Goal: Check status: Check status

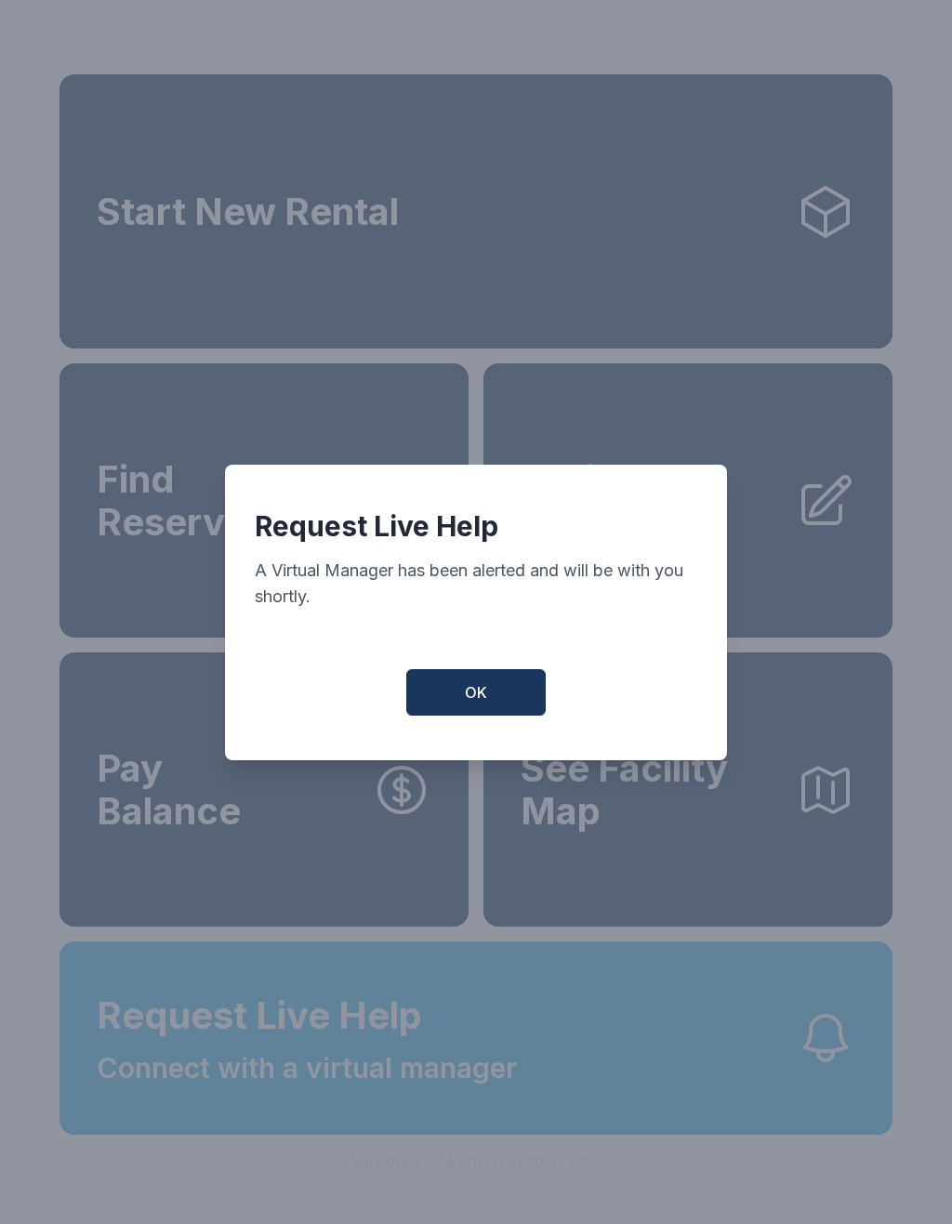
click at [498, 706] on button "OK" at bounding box center [475, 692] width 139 height 46
click at [498, 705] on button "OK" at bounding box center [475, 692] width 139 height 46
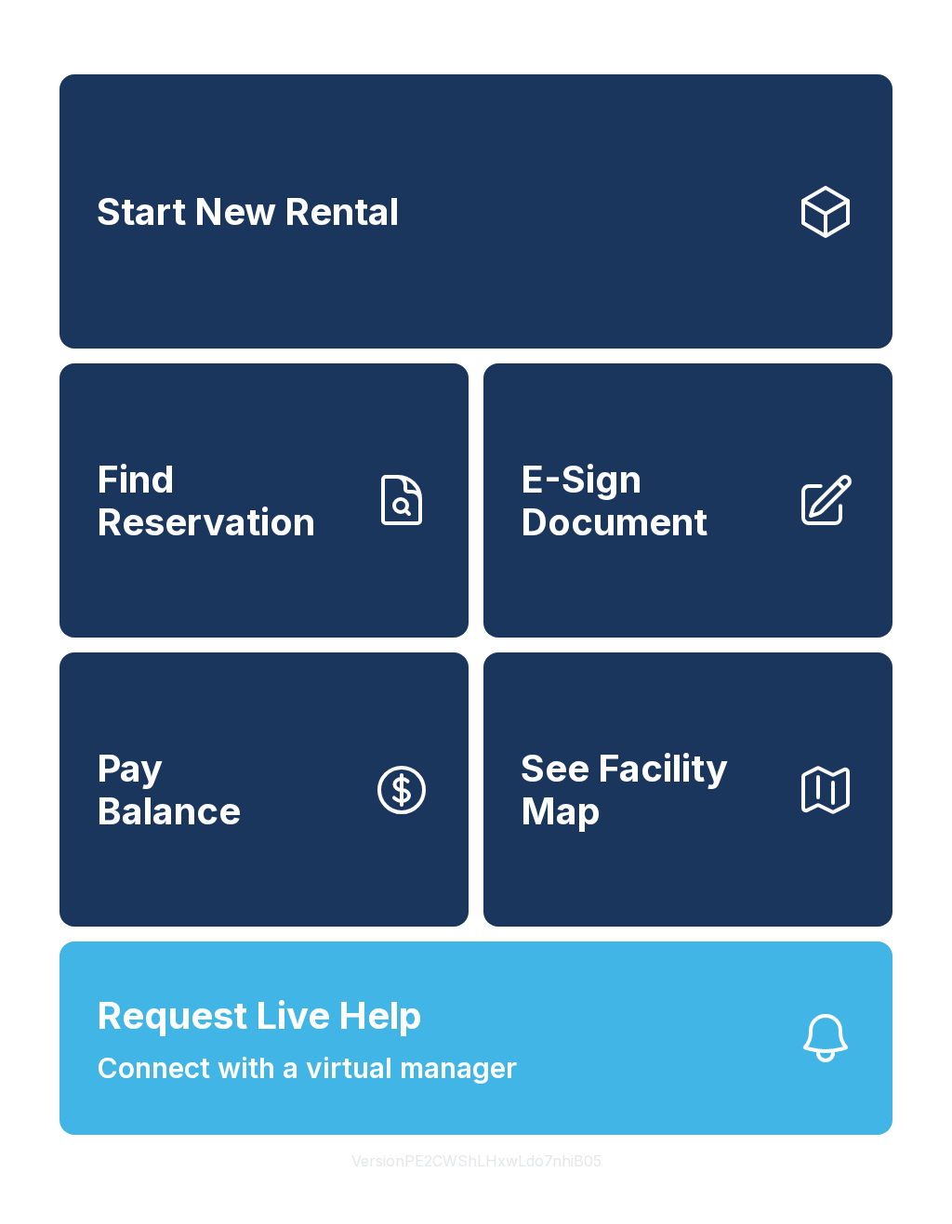
click at [484, 728] on button "See Facility Map" at bounding box center [687, 790] width 409 height 274
click at [311, 543] on span "Find Reservation" at bounding box center [227, 500] width 260 height 85
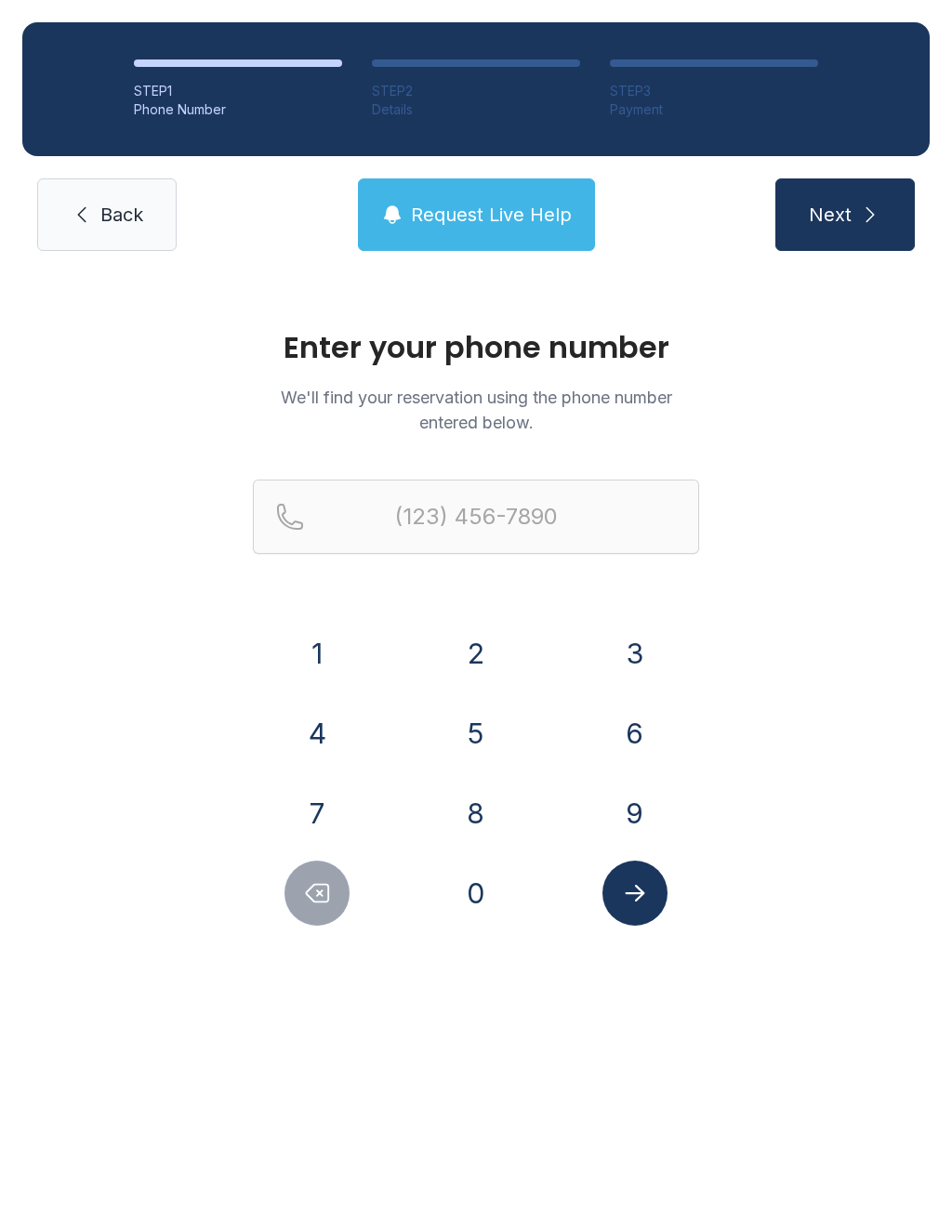
click at [334, 788] on button "7" at bounding box center [316, 813] width 65 height 65
click at [333, 787] on button "7" at bounding box center [316, 813] width 65 height 65
click at [452, 882] on button "0" at bounding box center [475, 893] width 65 height 65
click at [459, 747] on button "5" at bounding box center [475, 733] width 65 height 65
click at [645, 667] on button "3" at bounding box center [634, 653] width 65 height 65
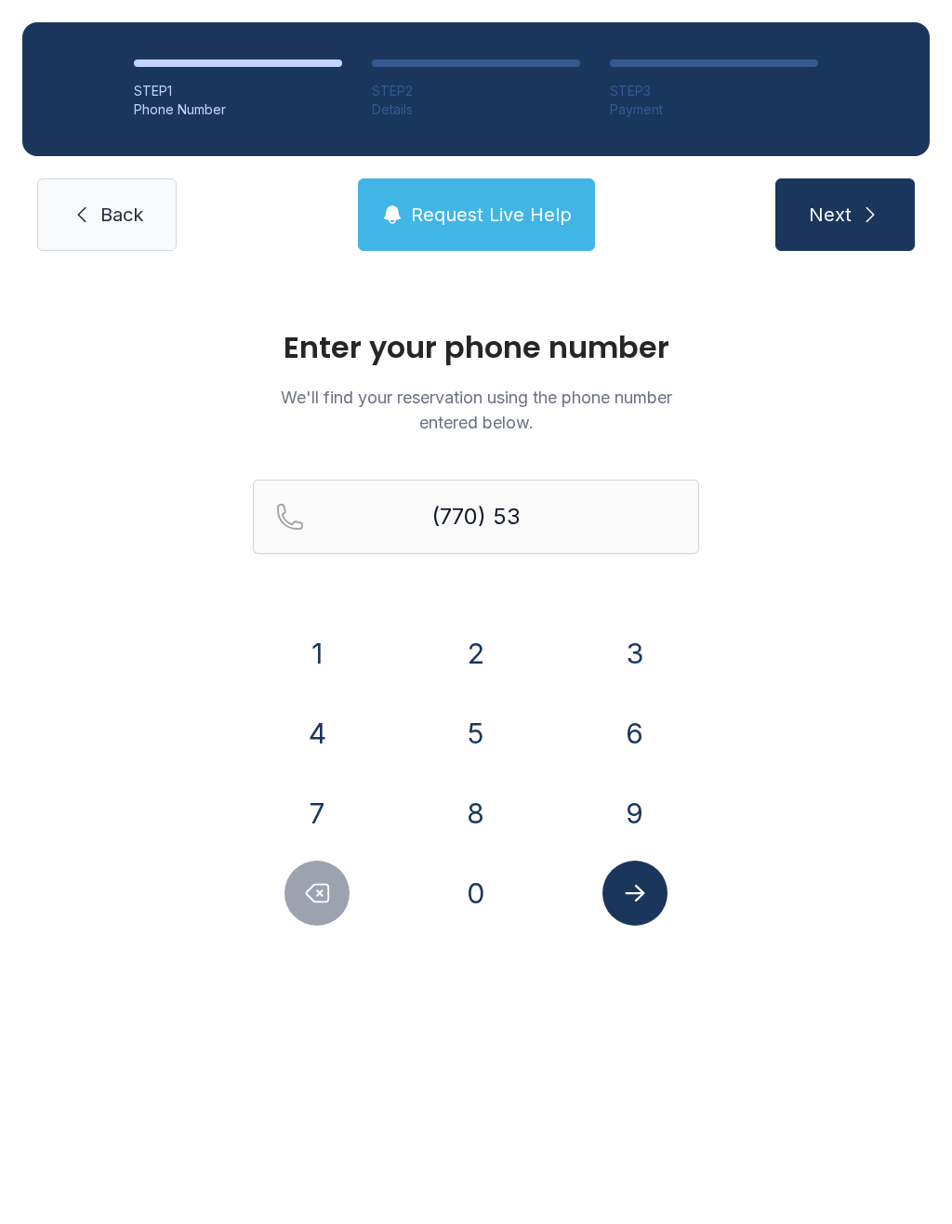
click at [486, 907] on button "0" at bounding box center [475, 893] width 65 height 65
click at [649, 798] on button "9" at bounding box center [634, 813] width 65 height 65
click at [345, 713] on div "4" at bounding box center [317, 733] width 129 height 65
click at [633, 705] on button "6" at bounding box center [634, 733] width 65 height 65
click at [313, 906] on icon "Delete number" at bounding box center [317, 893] width 28 height 28
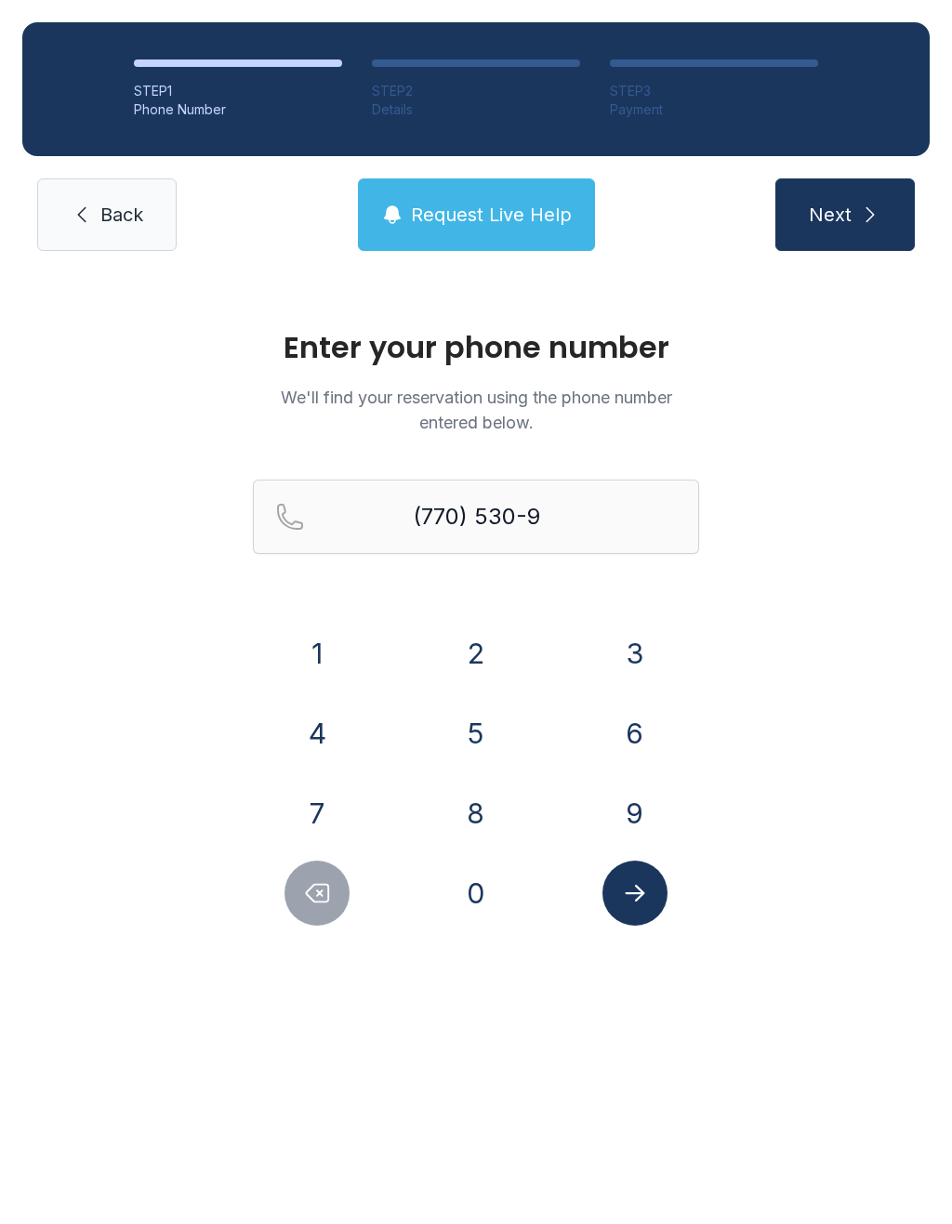
click at [336, 726] on button "4" at bounding box center [316, 733] width 65 height 65
click at [636, 735] on button "6" at bounding box center [634, 733] width 65 height 65
click at [482, 814] on button "8" at bounding box center [475, 813] width 65 height 65
type input "[PHONE_NUMBER]"
click at [636, 920] on button "Submit lookup form" at bounding box center [634, 893] width 65 height 65
